Goal: Transaction & Acquisition: Obtain resource

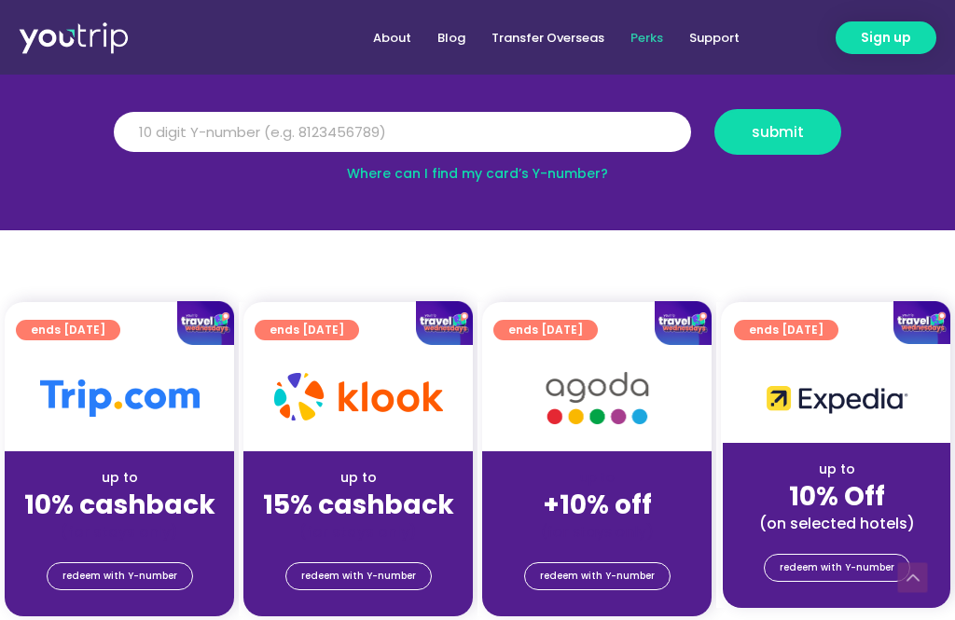
scroll to position [237, 0]
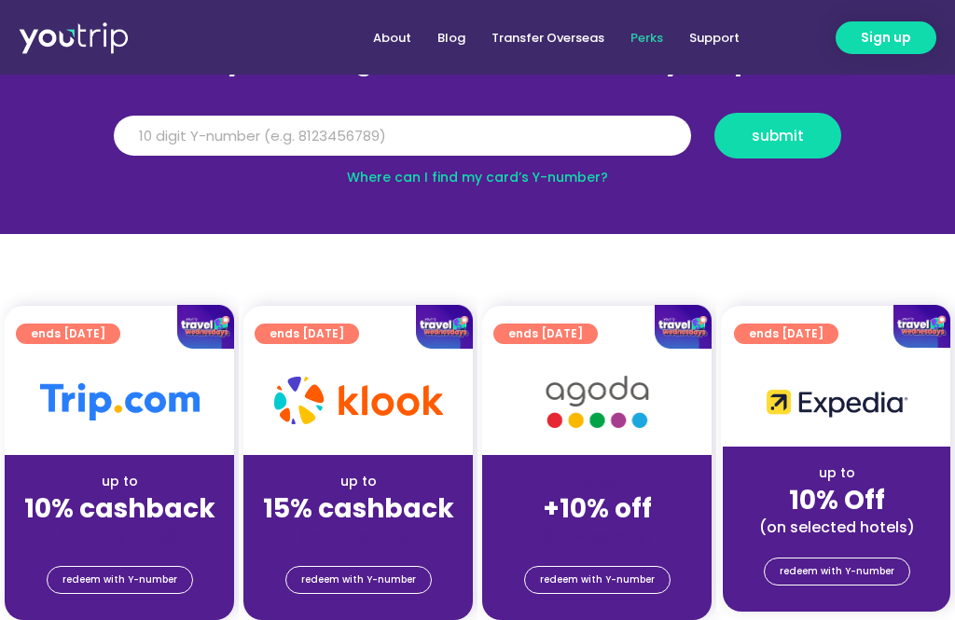
click at [92, 581] on span "redeem with Y-number" at bounding box center [120, 580] width 115 height 26
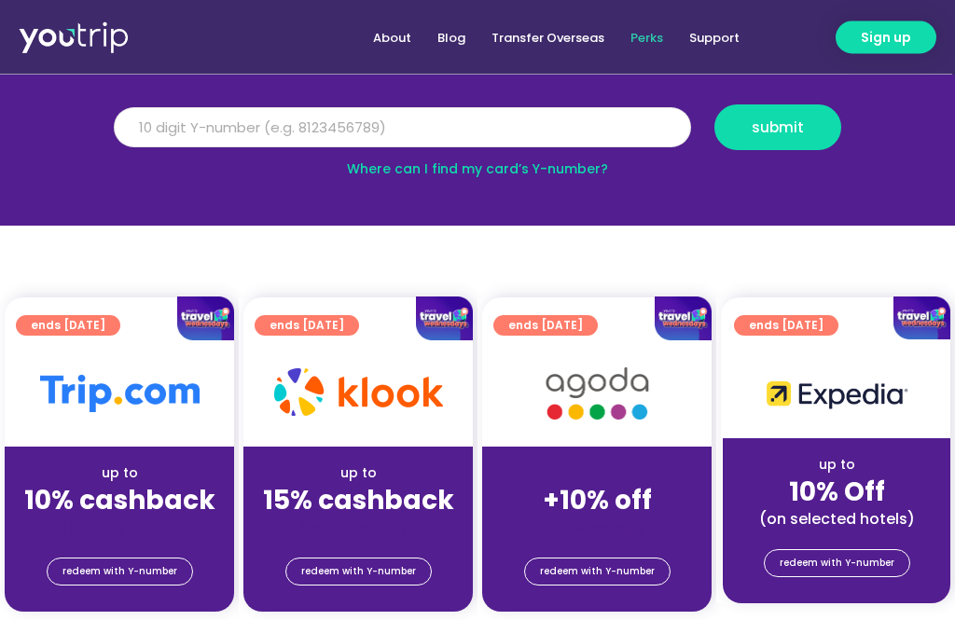
click at [638, 130] on input "Y Number" at bounding box center [402, 128] width 577 height 41
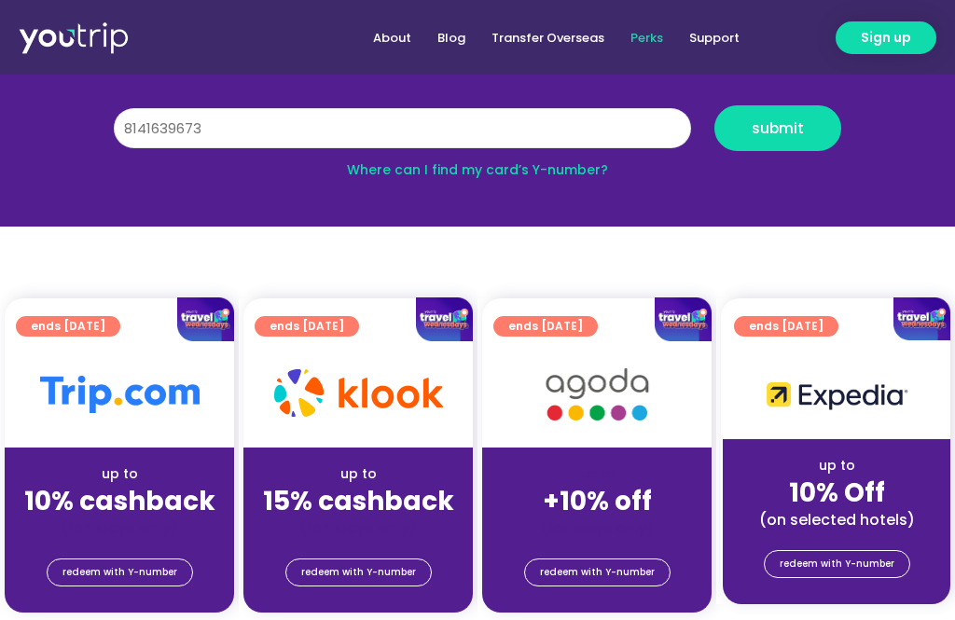
type input "8141639673"
click at [800, 121] on span "submit" at bounding box center [778, 128] width 52 height 14
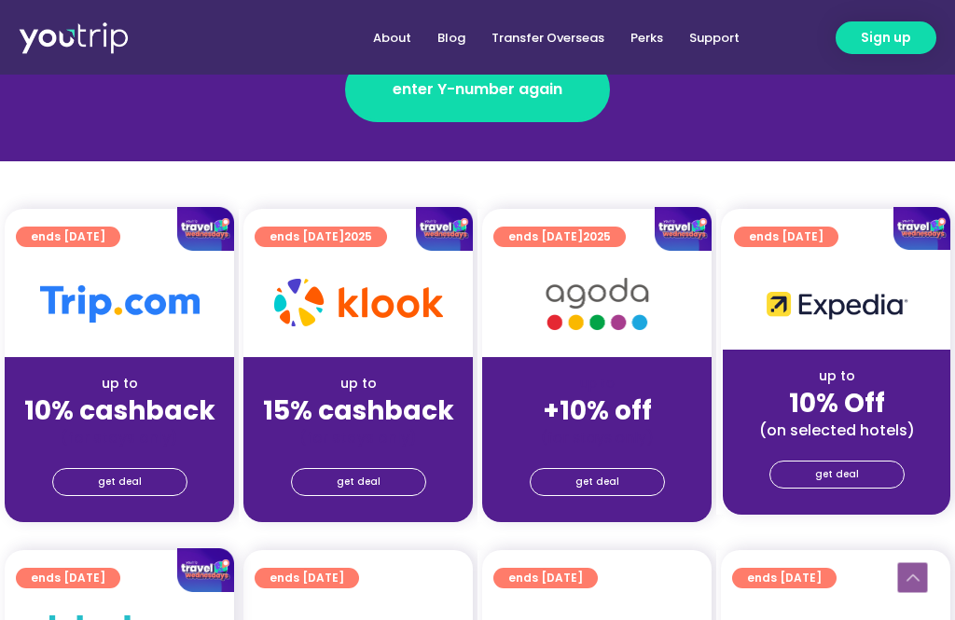
scroll to position [370, 0]
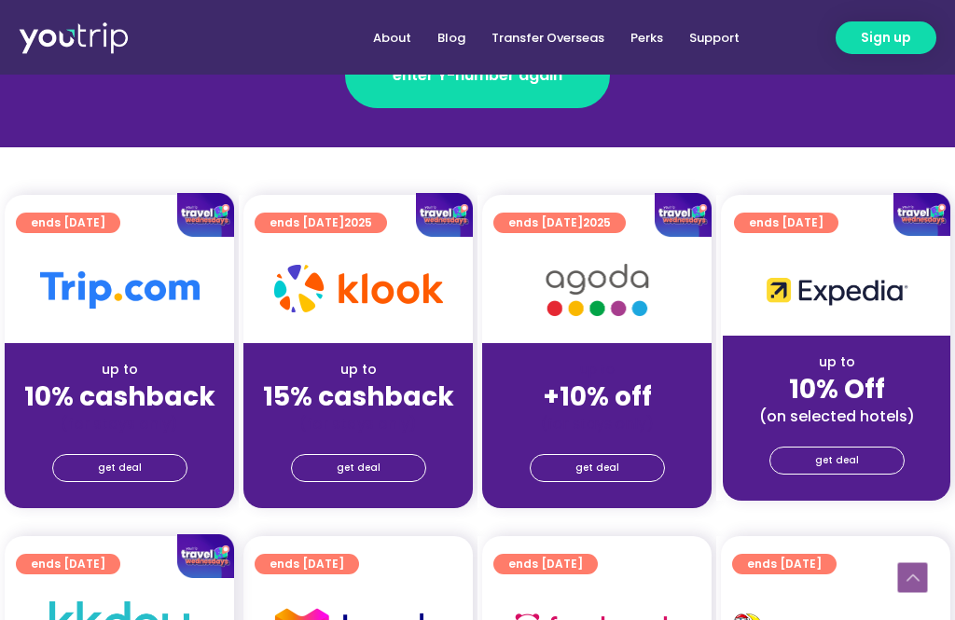
click at [78, 469] on link "get deal" at bounding box center [119, 468] width 135 height 28
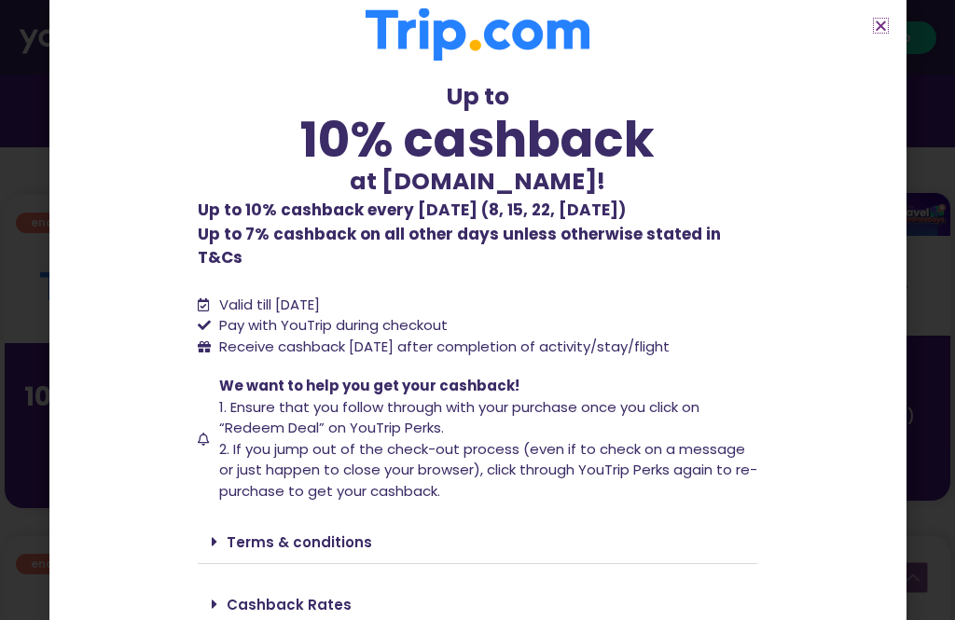
scroll to position [18, 0]
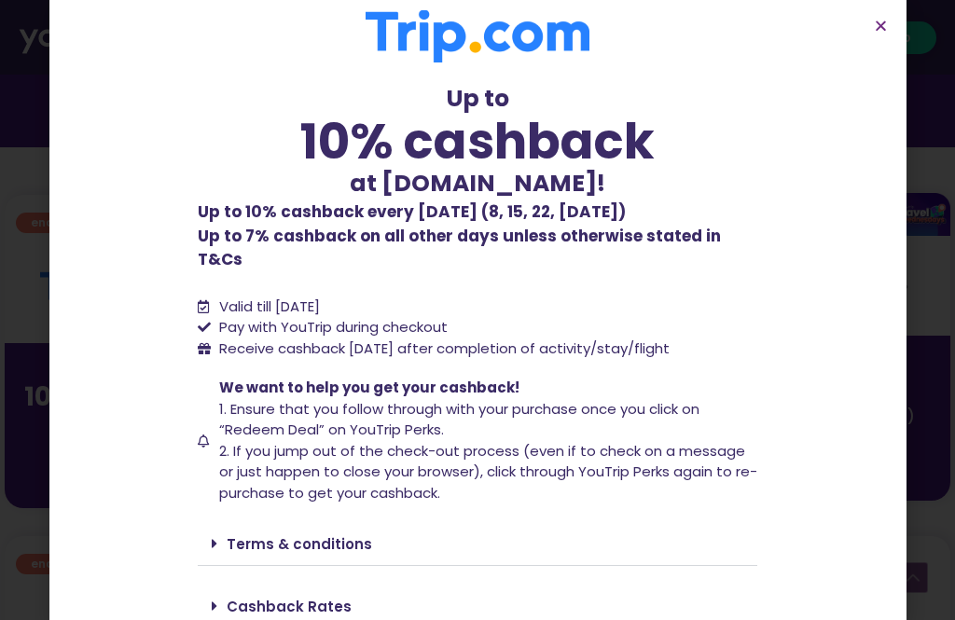
click at [619, 522] on div "Terms & conditions" at bounding box center [478, 544] width 560 height 44
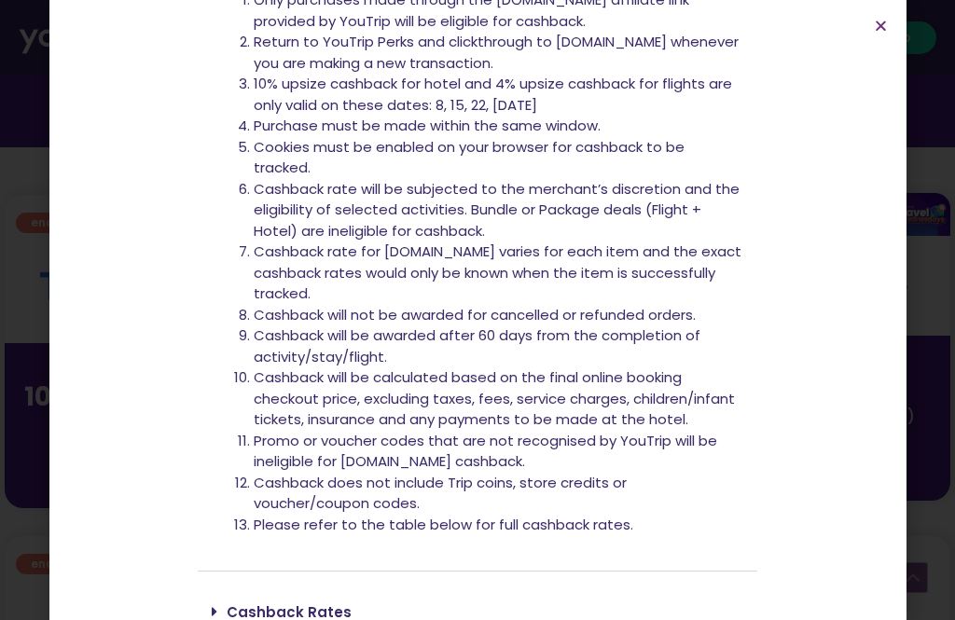
scroll to position [606, 0]
click at [647, 591] on div "Cashback Rates" at bounding box center [478, 613] width 560 height 44
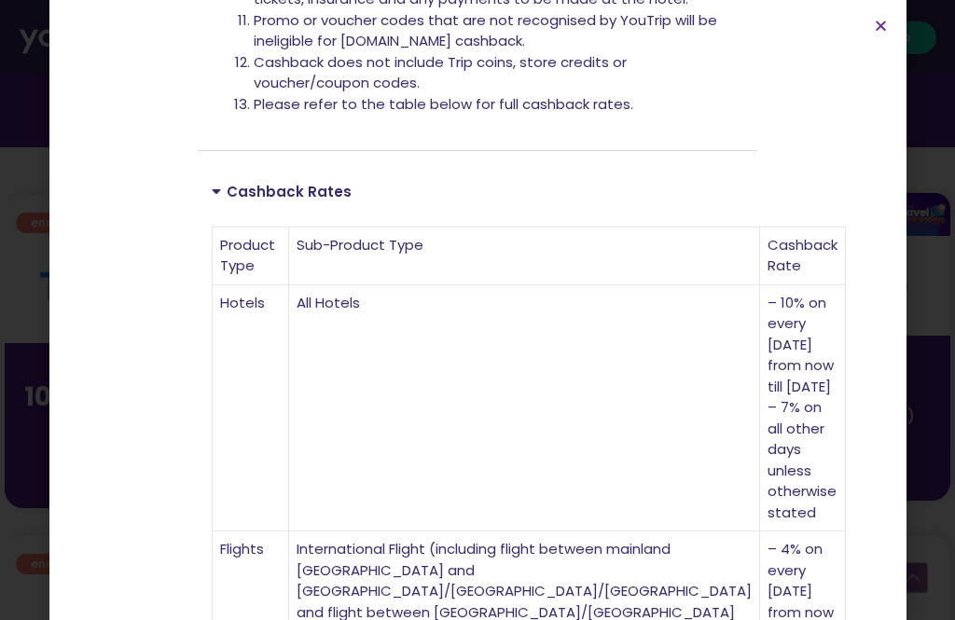
scroll to position [1092, 0]
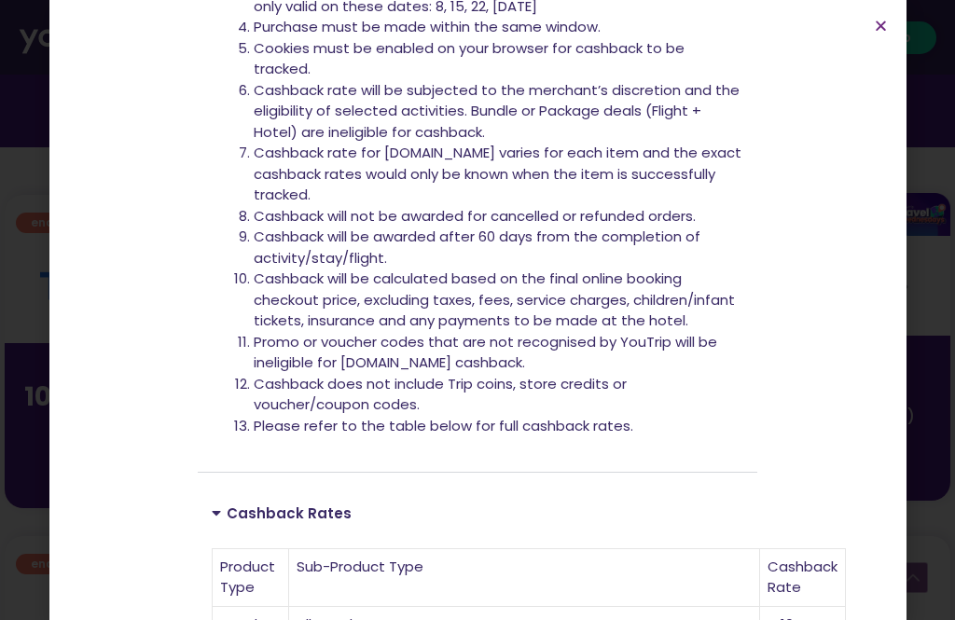
click at [664, 492] on div "Cashback Rates" at bounding box center [478, 513] width 560 height 43
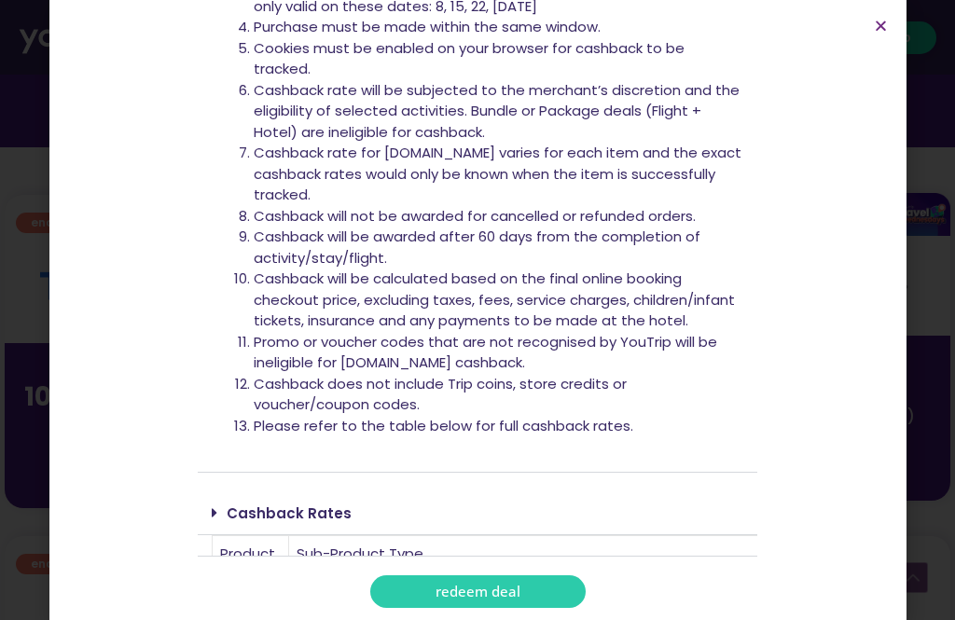
scroll to position [606, 0]
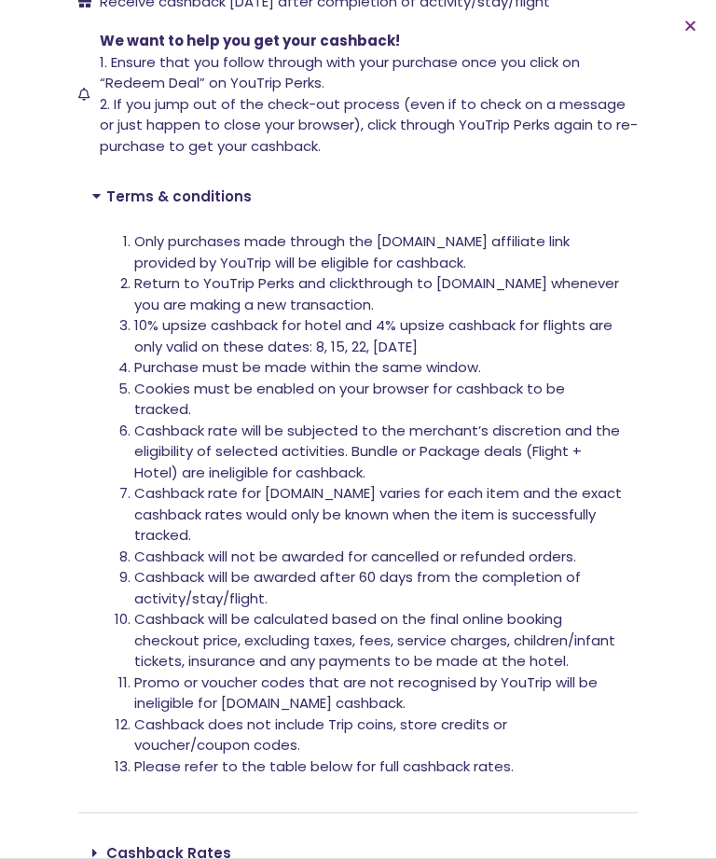
scroll to position [858, 0]
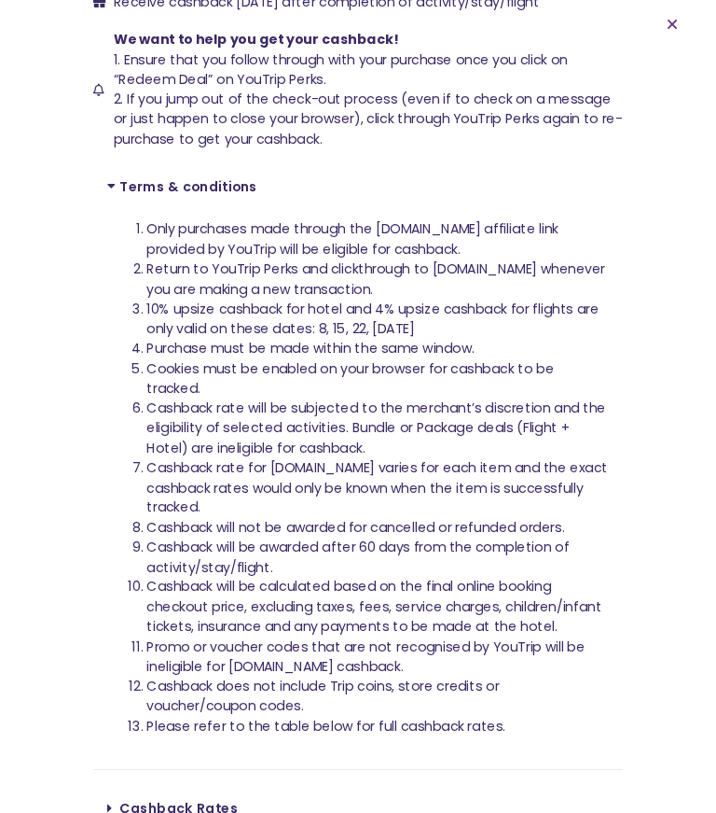
scroll to position [1393, 0]
